Goal: Information Seeking & Learning: Compare options

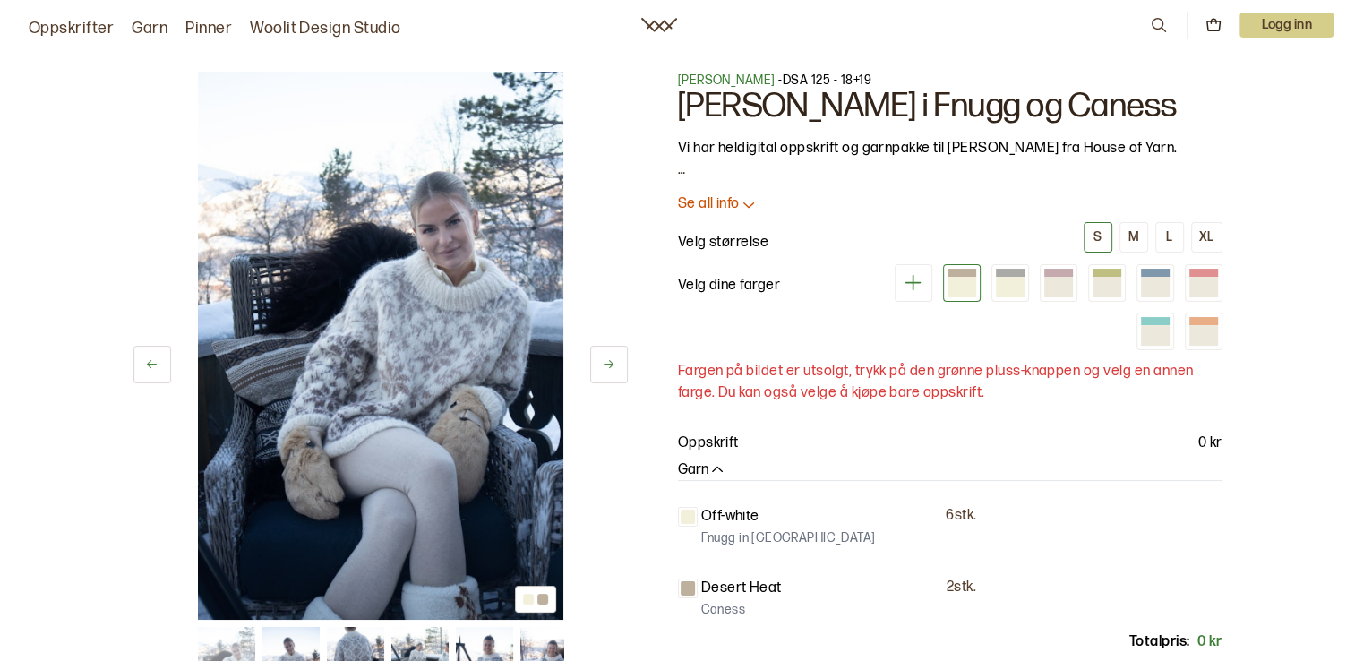
click at [920, 280] on icon at bounding box center [913, 282] width 22 height 22
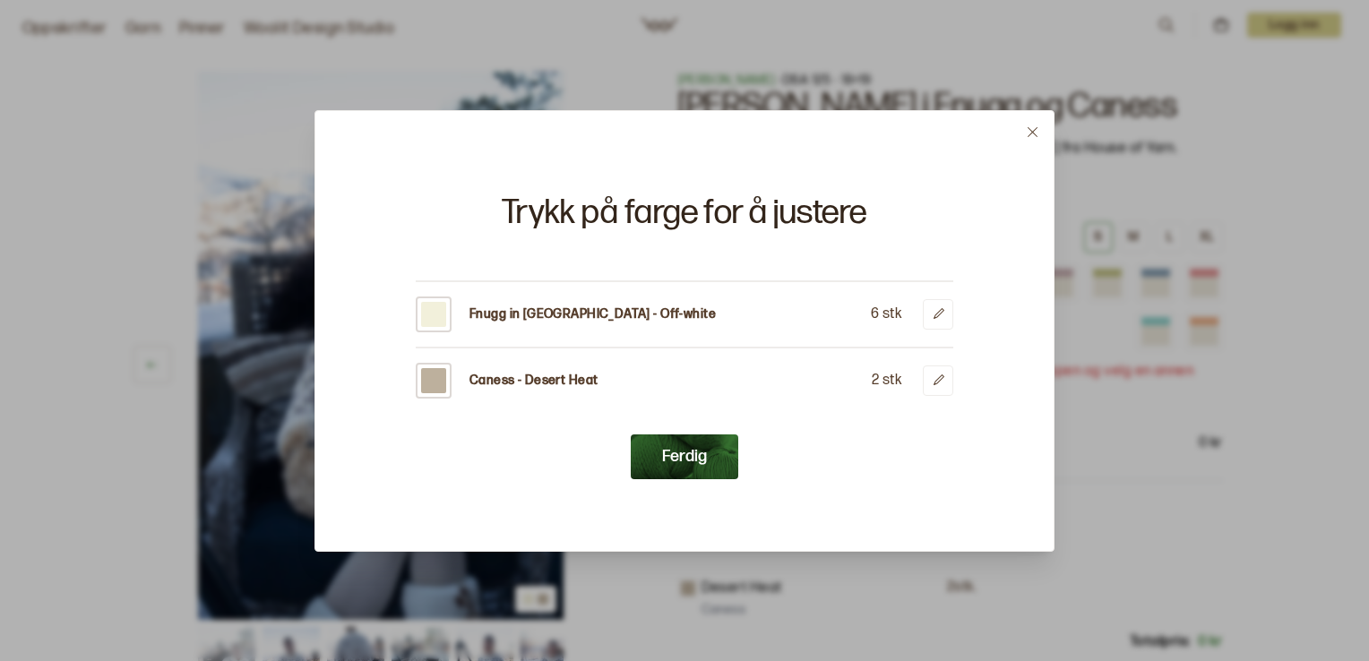
click at [920, 280] on hr at bounding box center [685, 281] width 538 height 2
click at [683, 462] on button "Ferdig" at bounding box center [685, 456] width 108 height 45
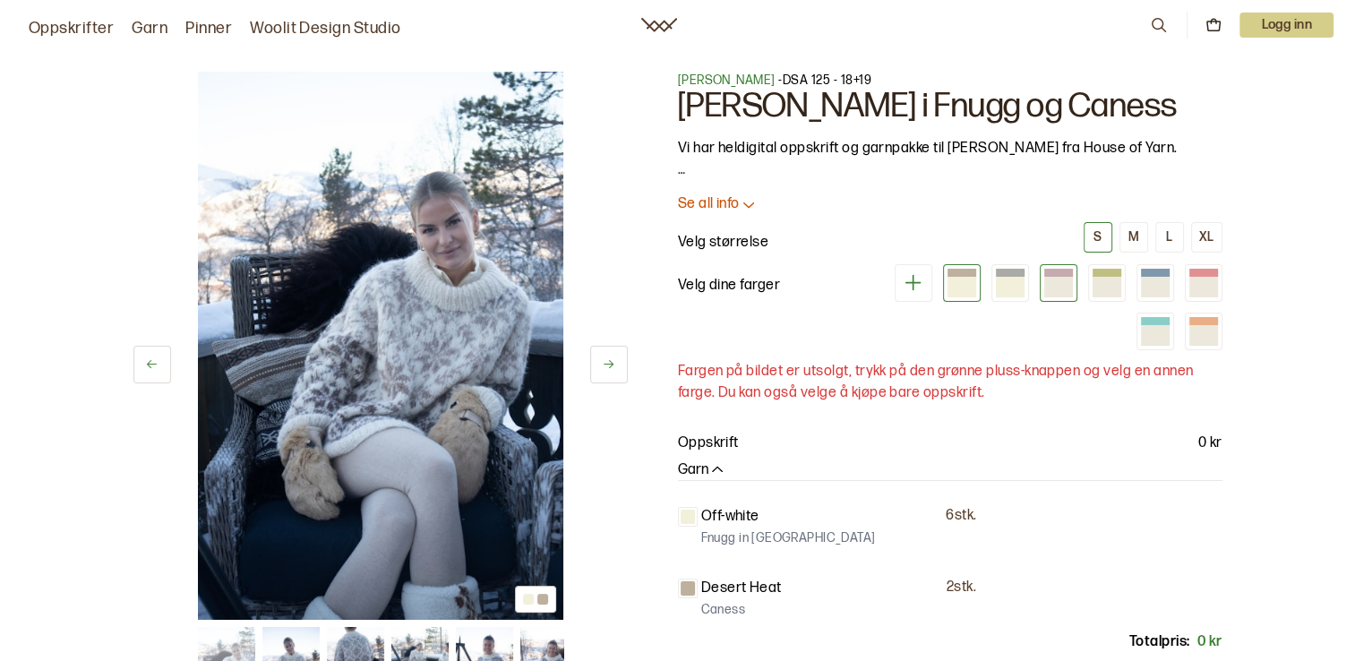
click at [1065, 281] on div at bounding box center [1059, 287] width 29 height 20
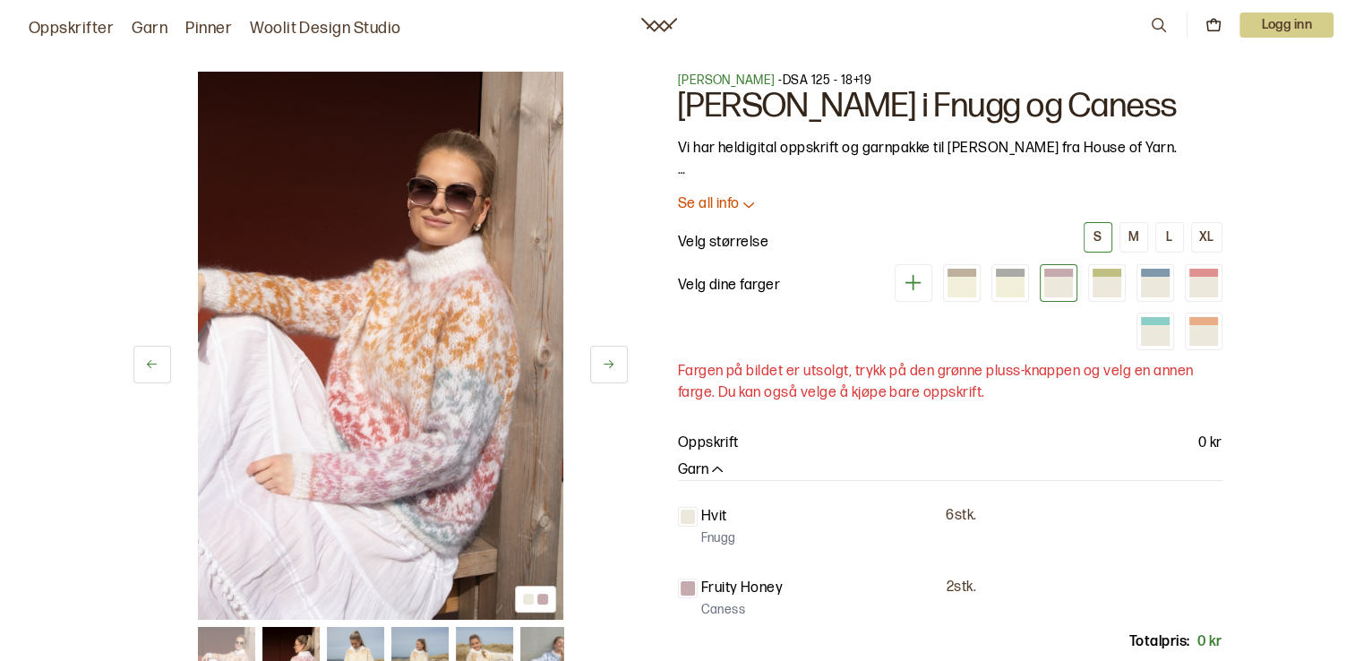
click at [1064, 281] on div at bounding box center [1059, 287] width 29 height 20
click at [1019, 282] on div at bounding box center [1010, 287] width 29 height 20
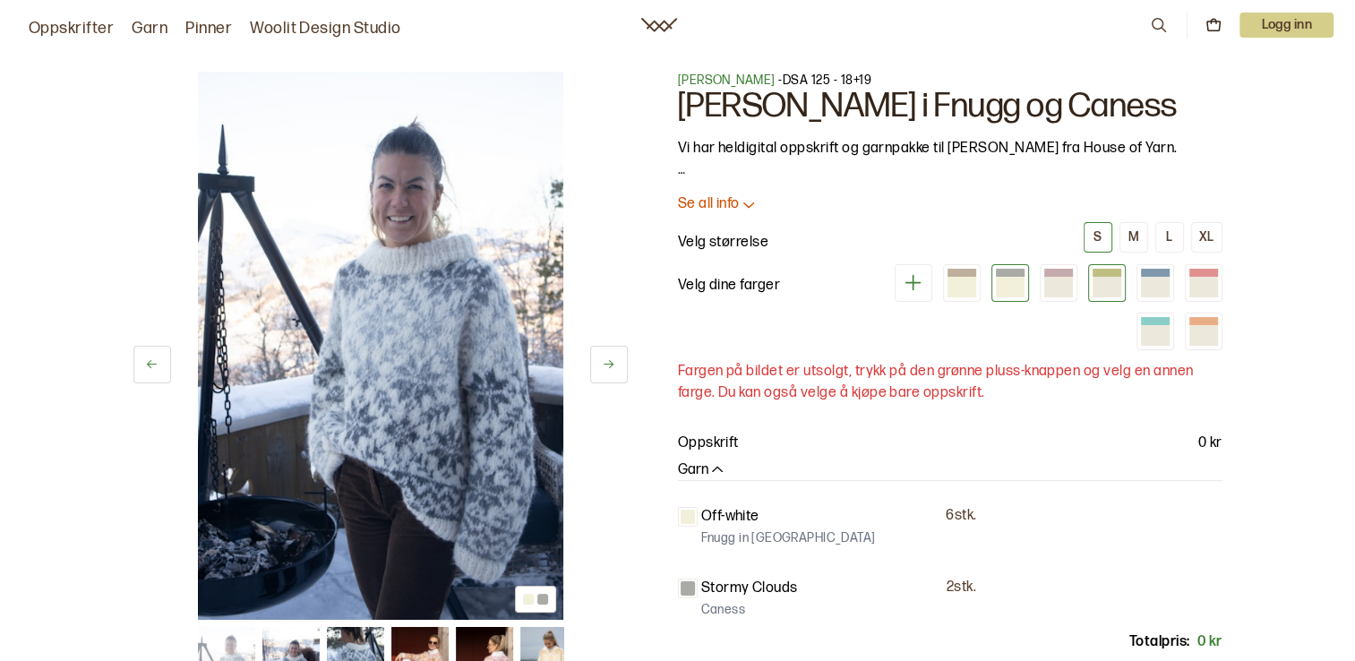
click at [1104, 289] on div at bounding box center [1107, 287] width 29 height 20
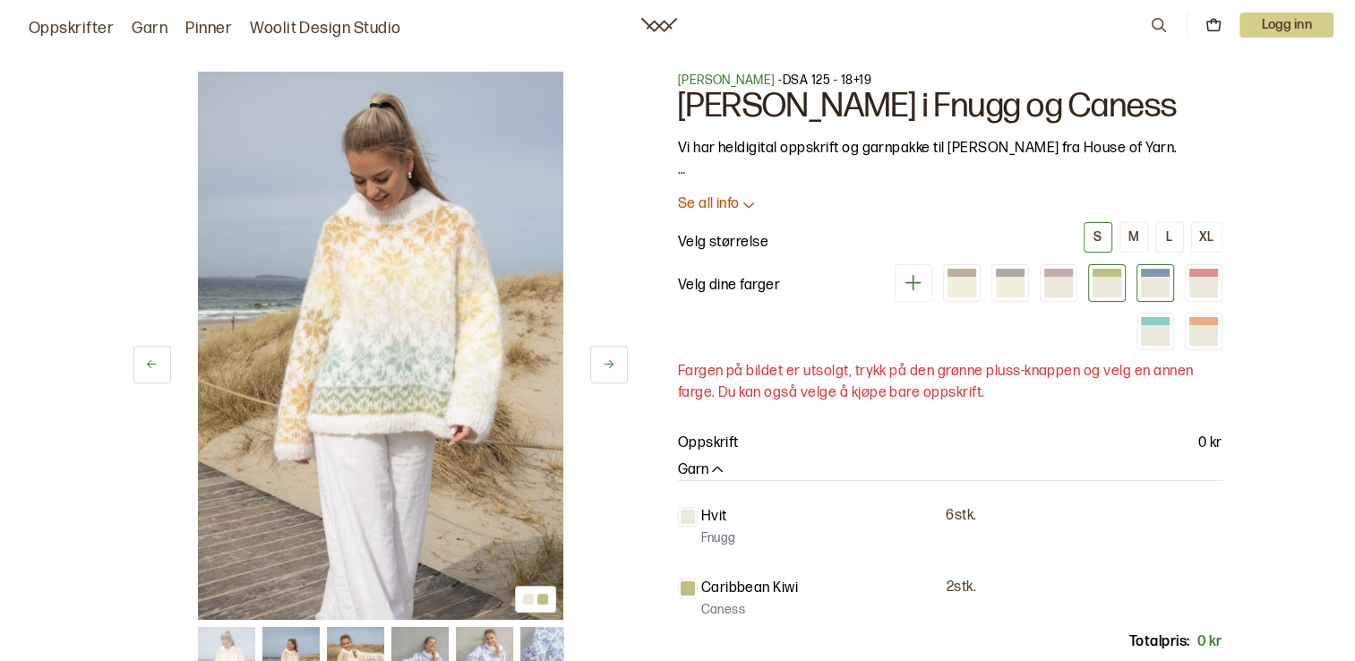
click at [1163, 297] on div at bounding box center [1156, 283] width 38 height 38
click at [1161, 292] on div at bounding box center [1155, 287] width 29 height 20
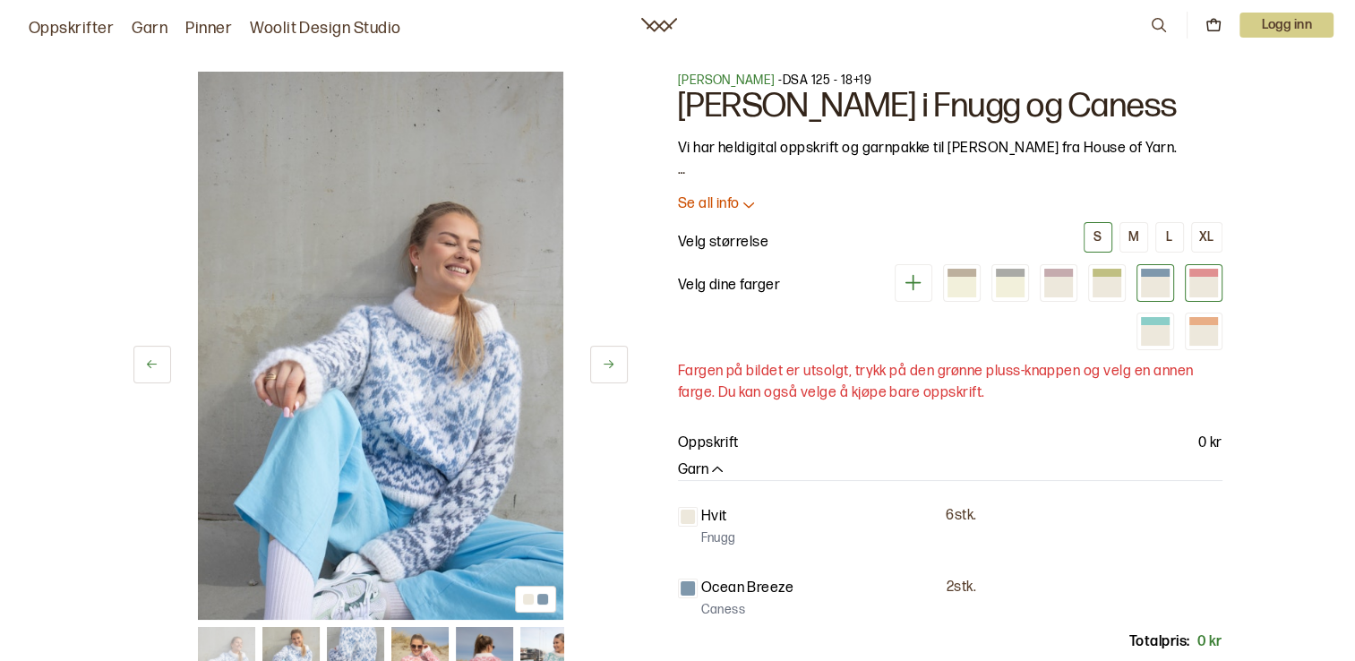
click at [1206, 292] on div at bounding box center [1204, 287] width 29 height 20
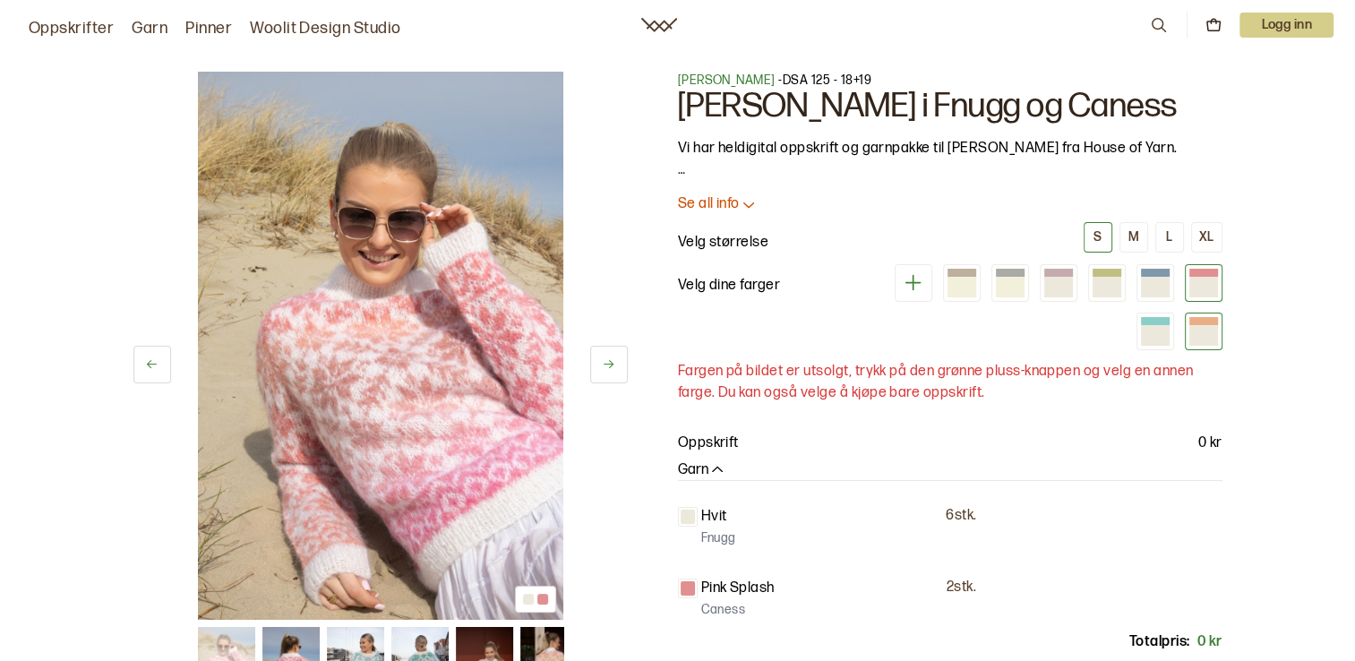
click at [1205, 326] on div at bounding box center [1204, 335] width 29 height 20
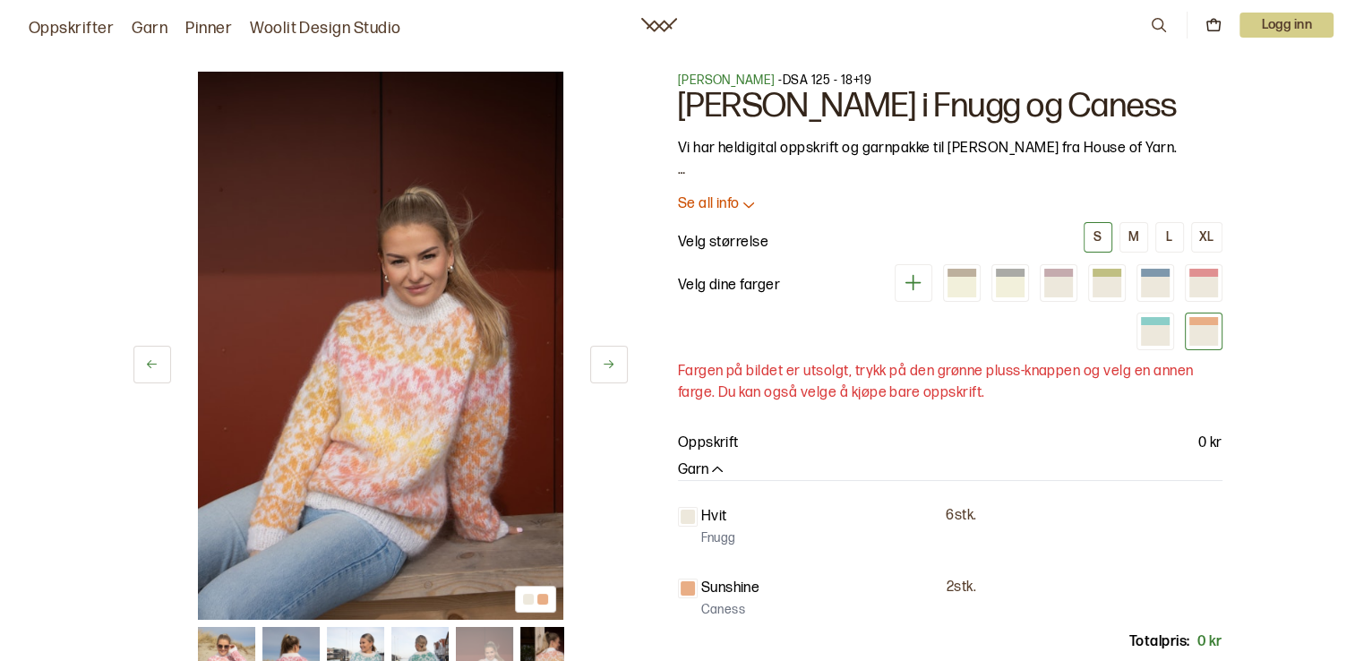
click at [916, 288] on icon at bounding box center [914, 283] width 16 height 16
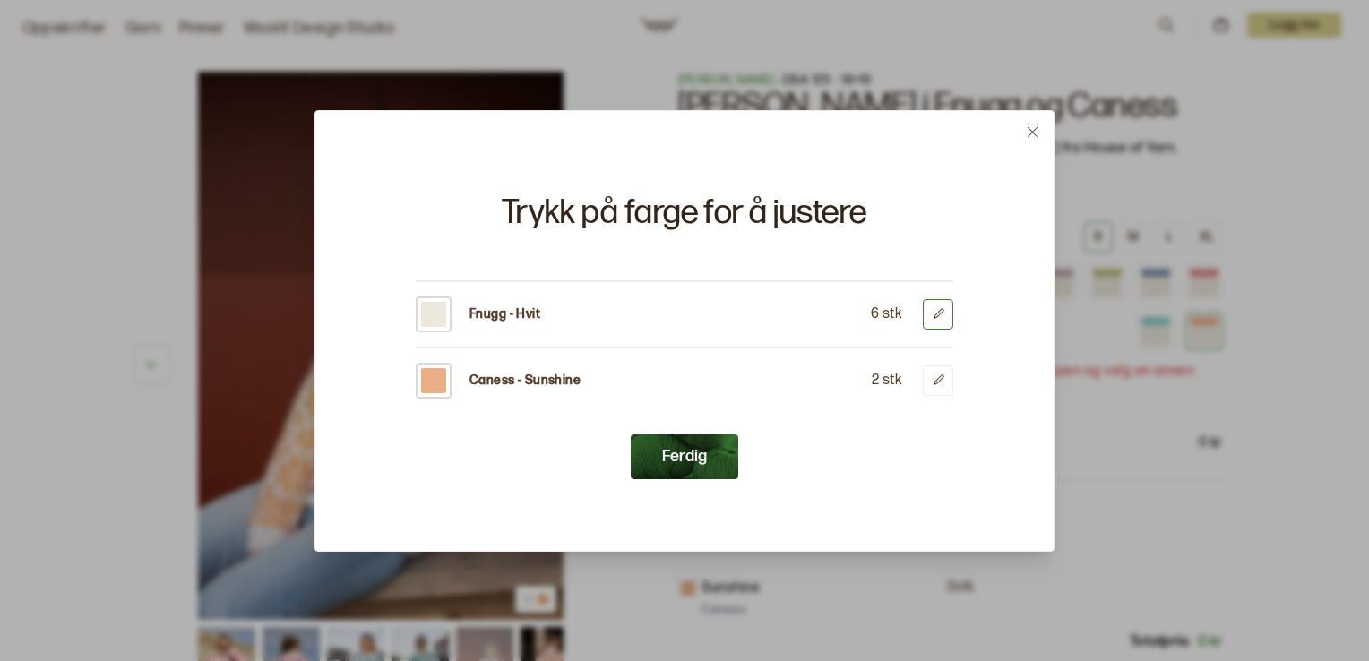
click at [945, 316] on button at bounding box center [938, 314] width 30 height 30
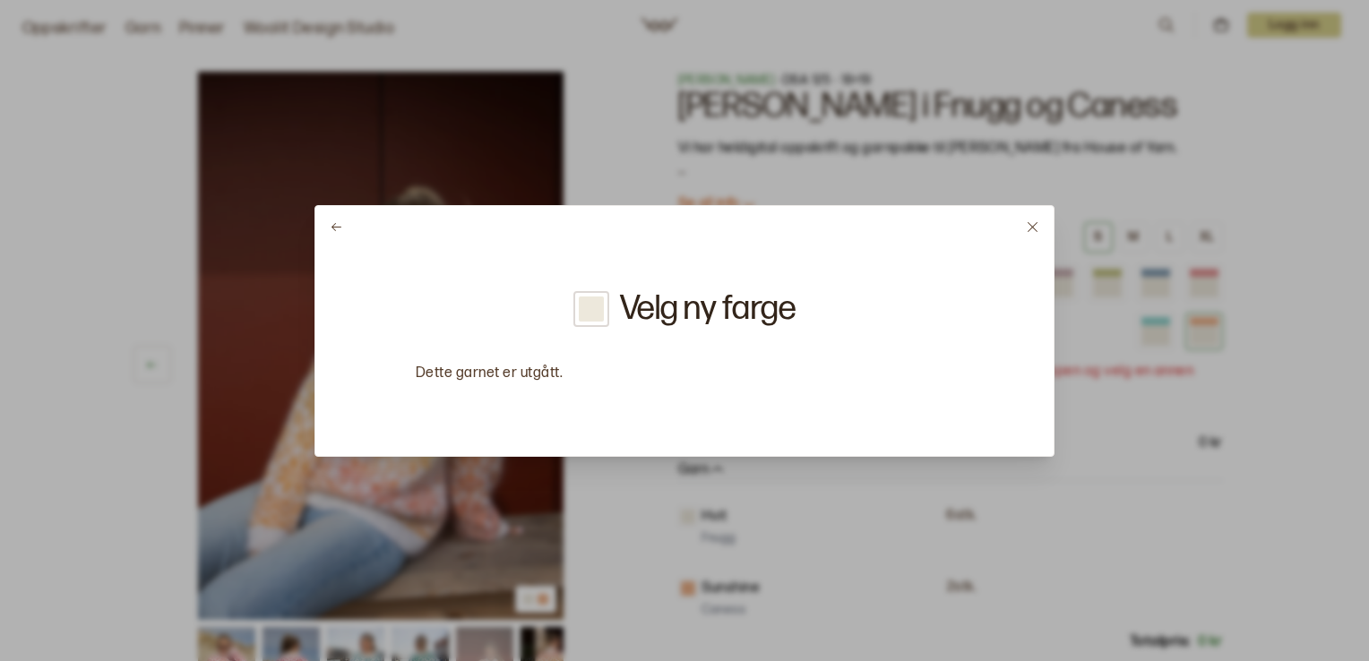
click at [1032, 226] on icon at bounding box center [1033, 227] width 10 height 10
